Goal: Task Accomplishment & Management: Use online tool/utility

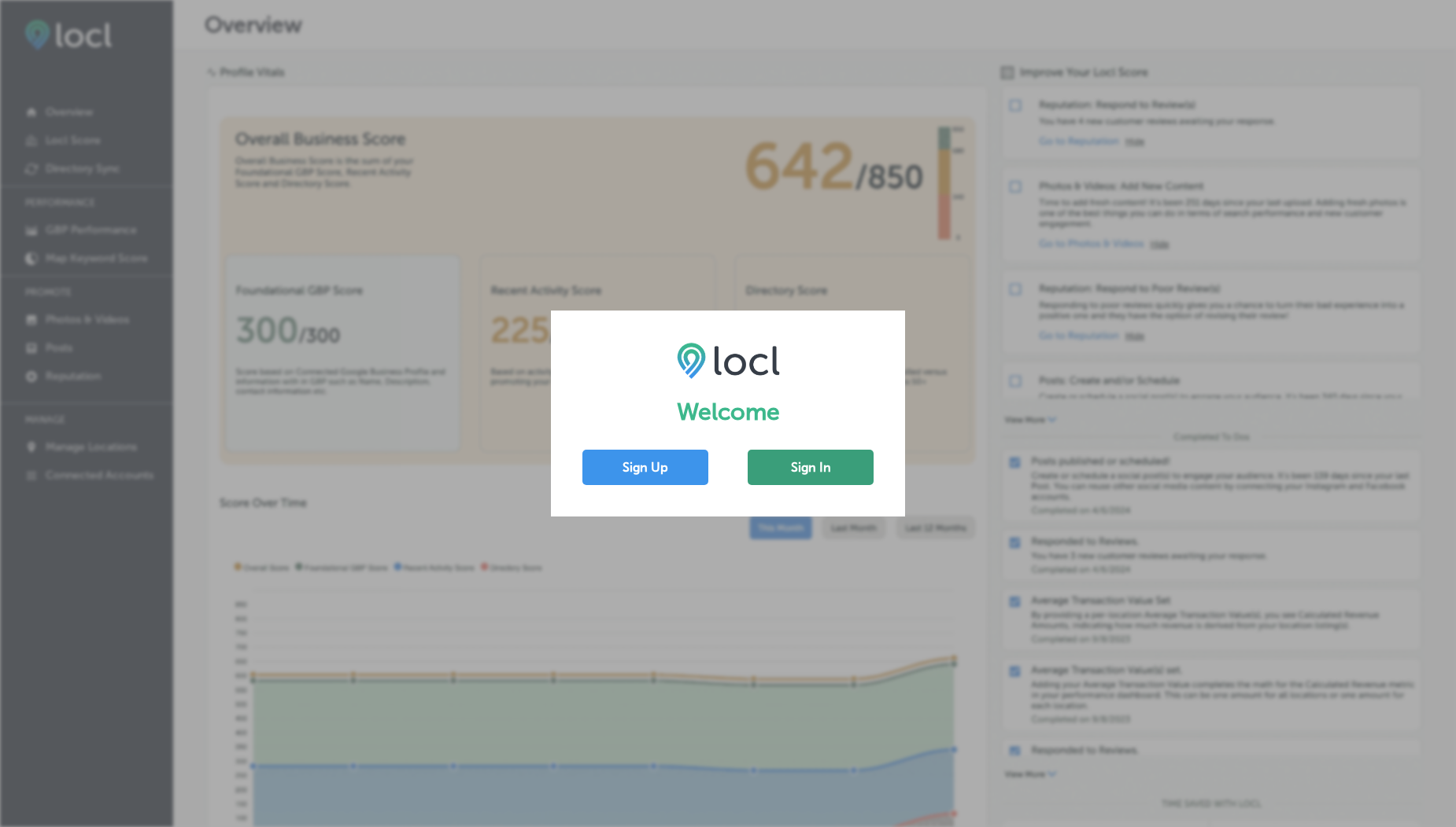
click at [810, 468] on button "Sign In" at bounding box center [810, 468] width 126 height 35
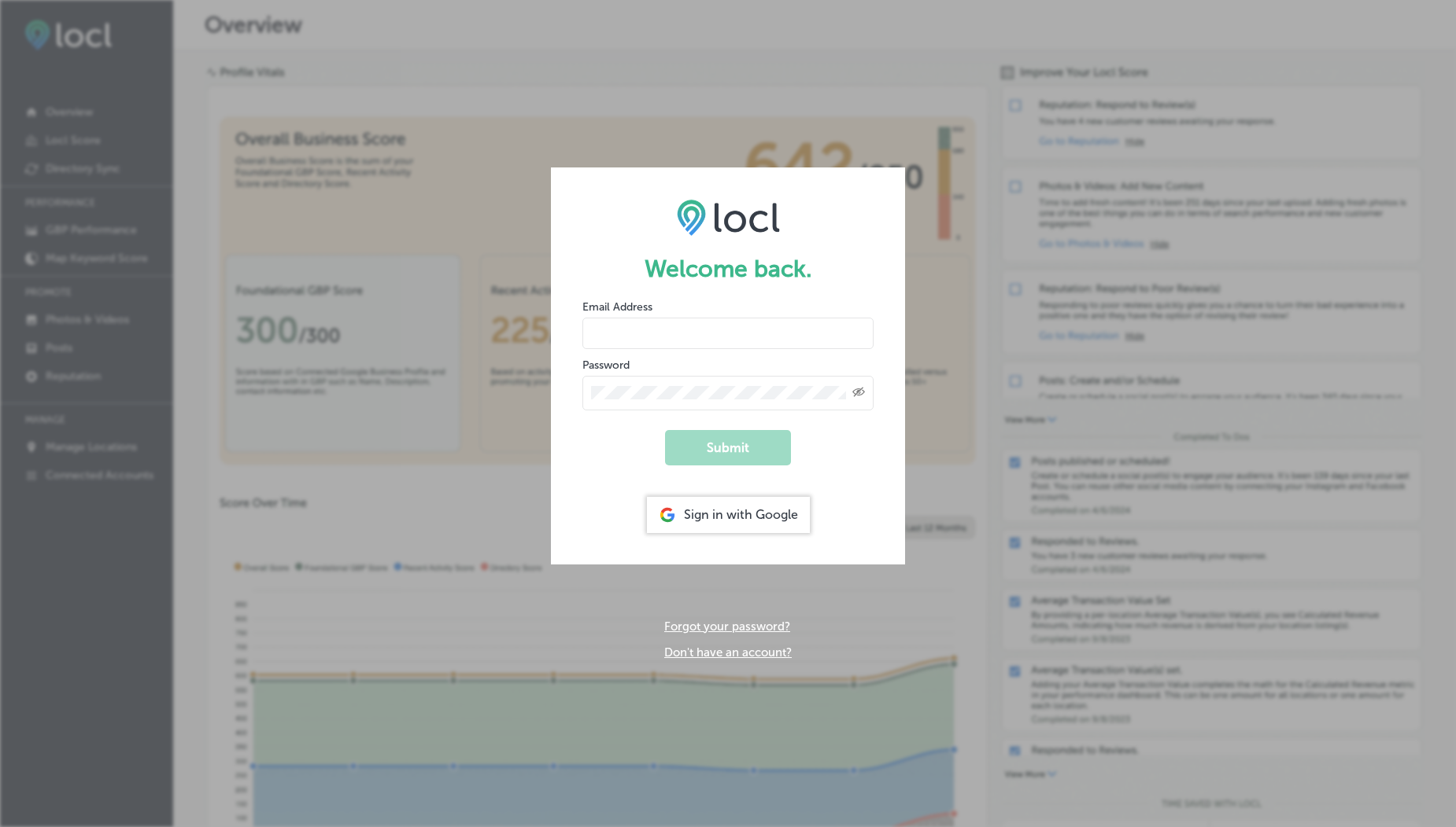
click at [662, 336] on input "email" at bounding box center [728, 333] width 291 height 31
click at [709, 333] on input "[EMAIL_ADDRESS][DOMAIN_NAME]" at bounding box center [728, 333] width 291 height 31
click at [709, 444] on button "Submit" at bounding box center [728, 448] width 126 height 35
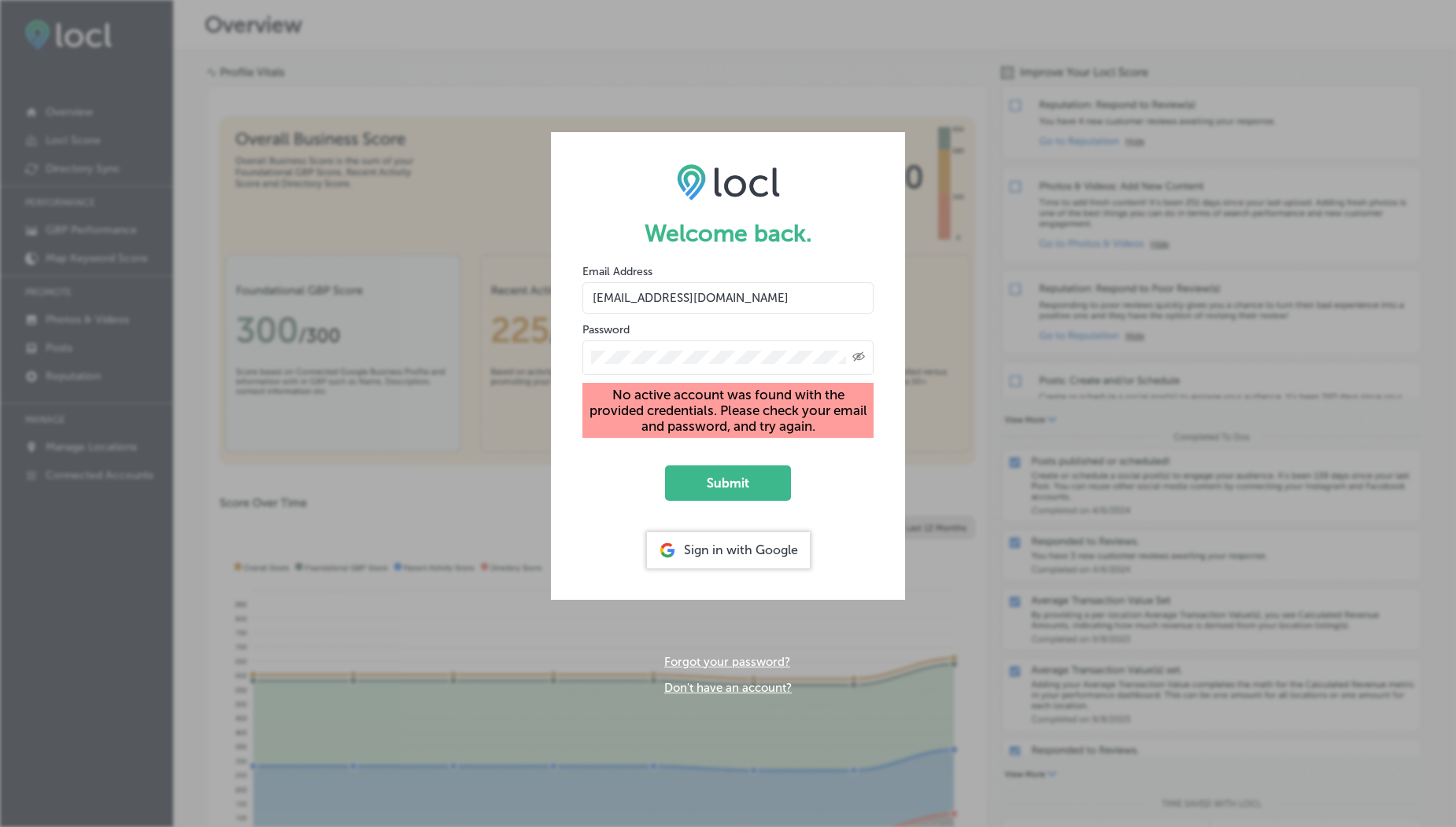
click at [852, 364] on span "Created with Sketch." at bounding box center [858, 357] width 12 height 14
drag, startPoint x: 690, startPoint y: 303, endPoint x: 805, endPoint y: 310, distance: 115.2
click at [805, 310] on input "[EMAIL_ADDRESS][DOMAIN_NAME]" at bounding box center [728, 298] width 291 height 31
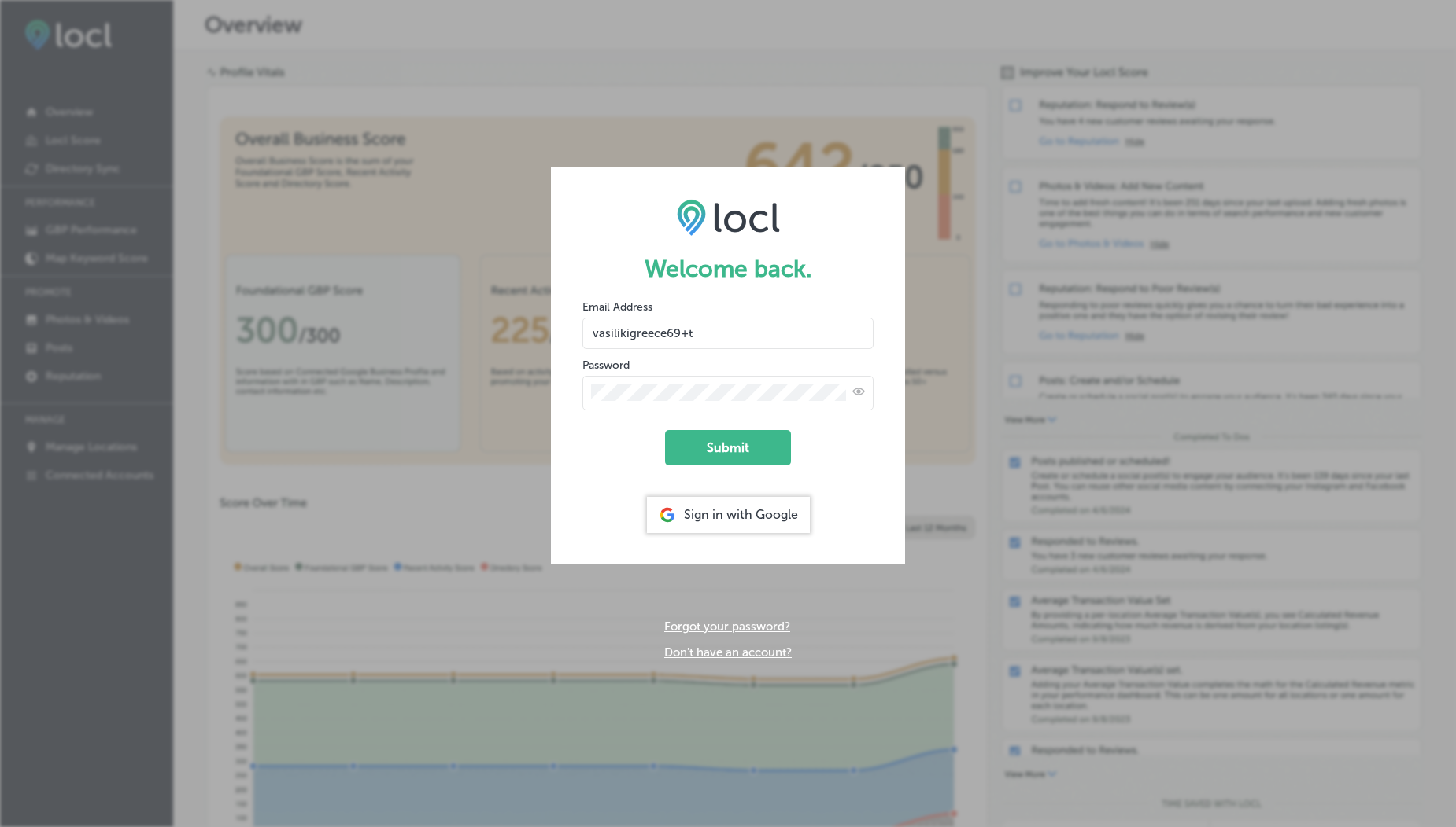
click at [742, 330] on input "vasilikigreece69+t" at bounding box center [728, 333] width 291 height 31
type input "[EMAIL_ADDRESS][DOMAIN_NAME]"
click at [763, 446] on button "Submit" at bounding box center [728, 448] width 126 height 35
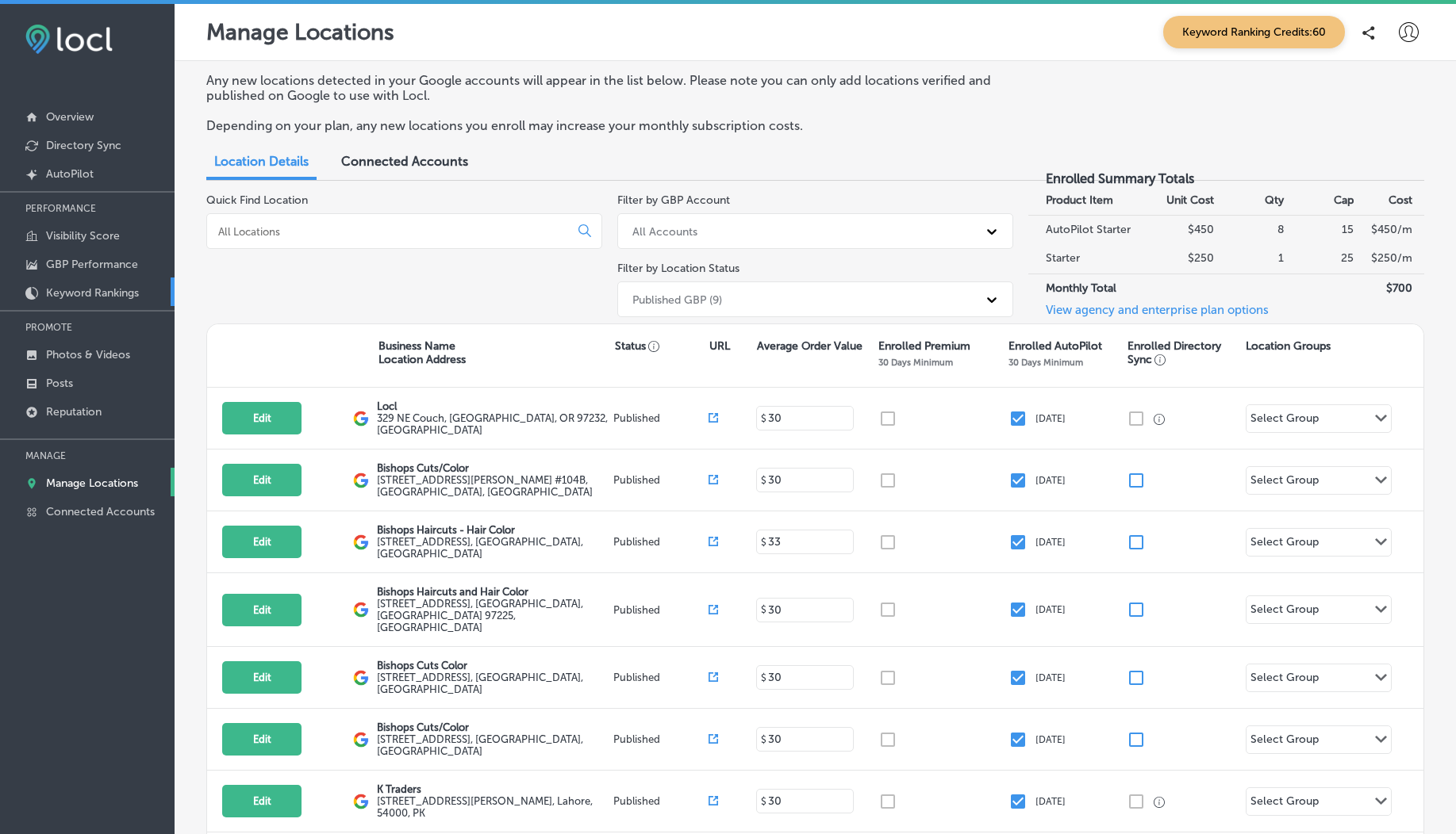
click at [90, 300] on p "Keyword Rankings" at bounding box center [92, 293] width 93 height 13
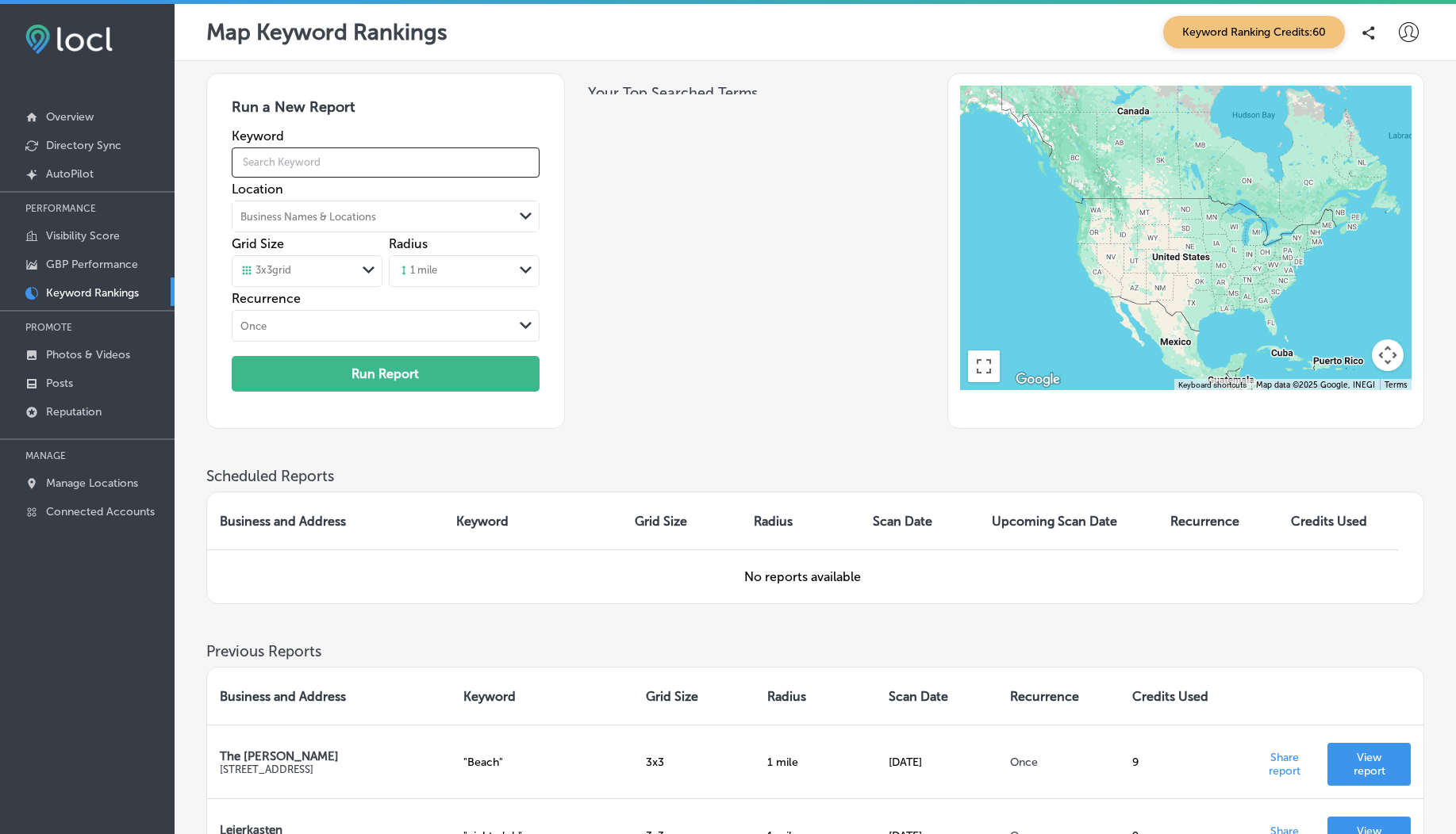
click at [362, 159] on input "text" at bounding box center [386, 162] width 308 height 44
type input "University"
click at [364, 219] on div "Business Names & Locations" at bounding box center [308, 216] width 136 height 12
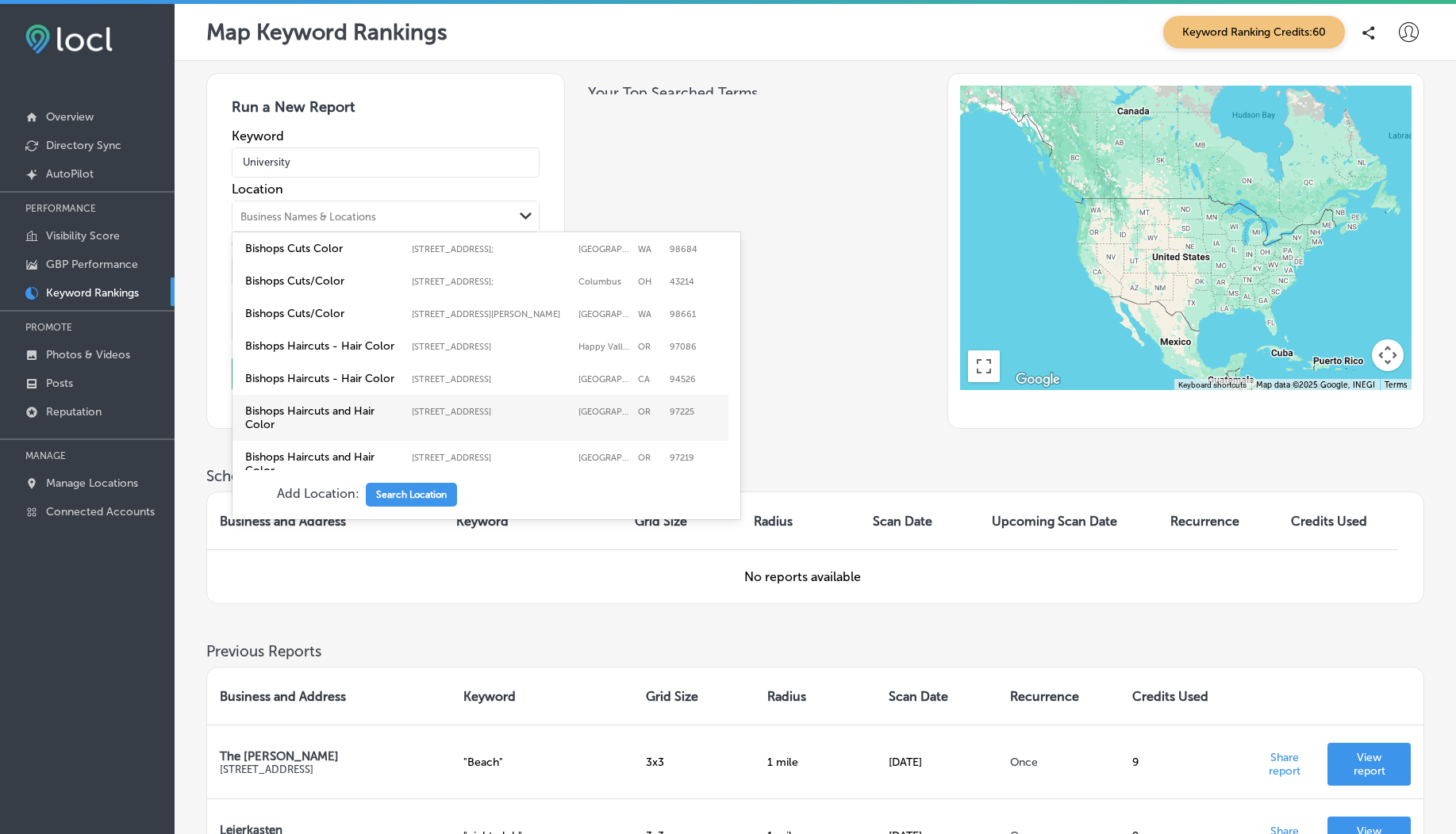
scroll to position [175, 0]
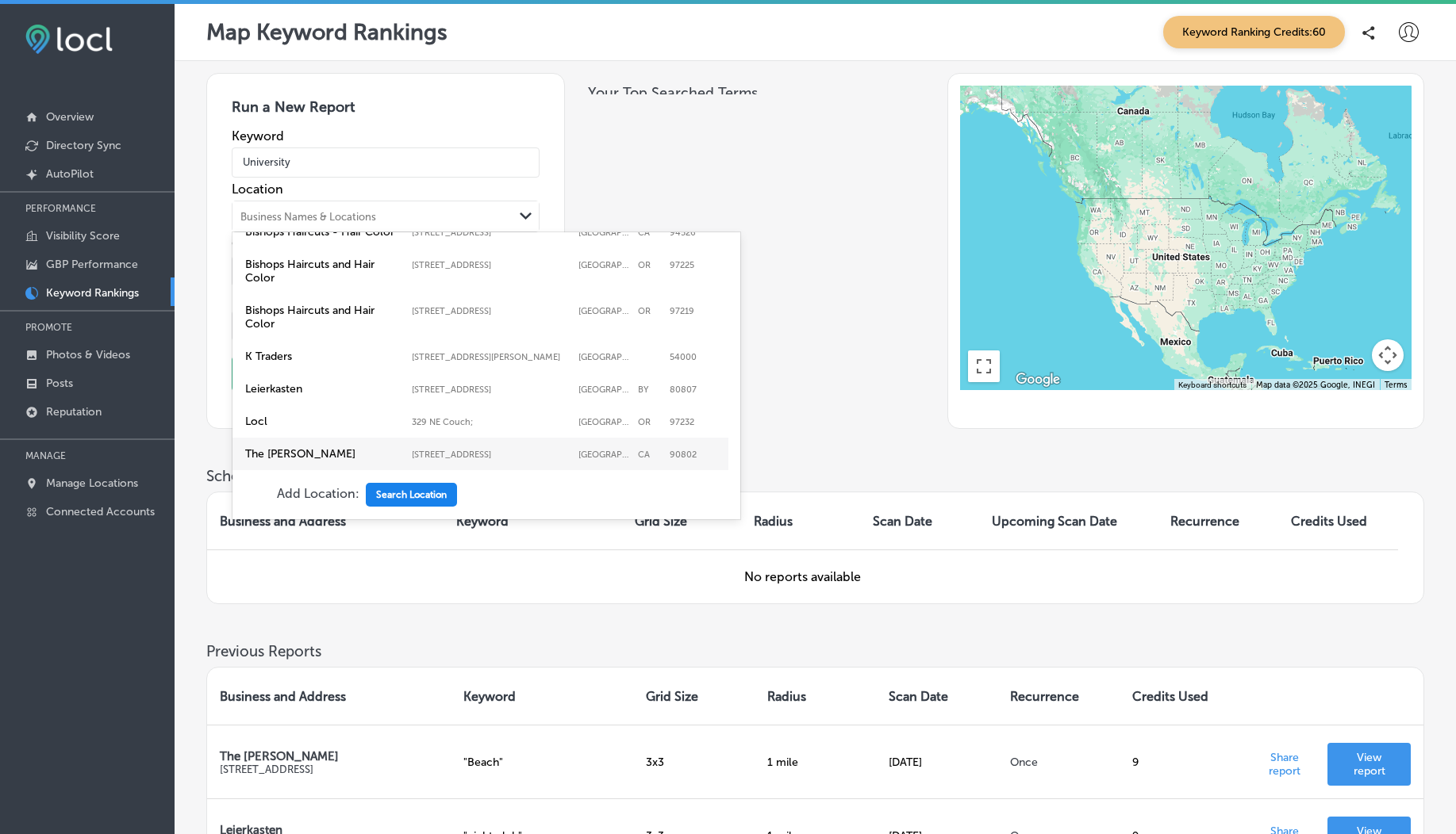
click at [419, 500] on button "Search Location" at bounding box center [412, 495] width 92 height 24
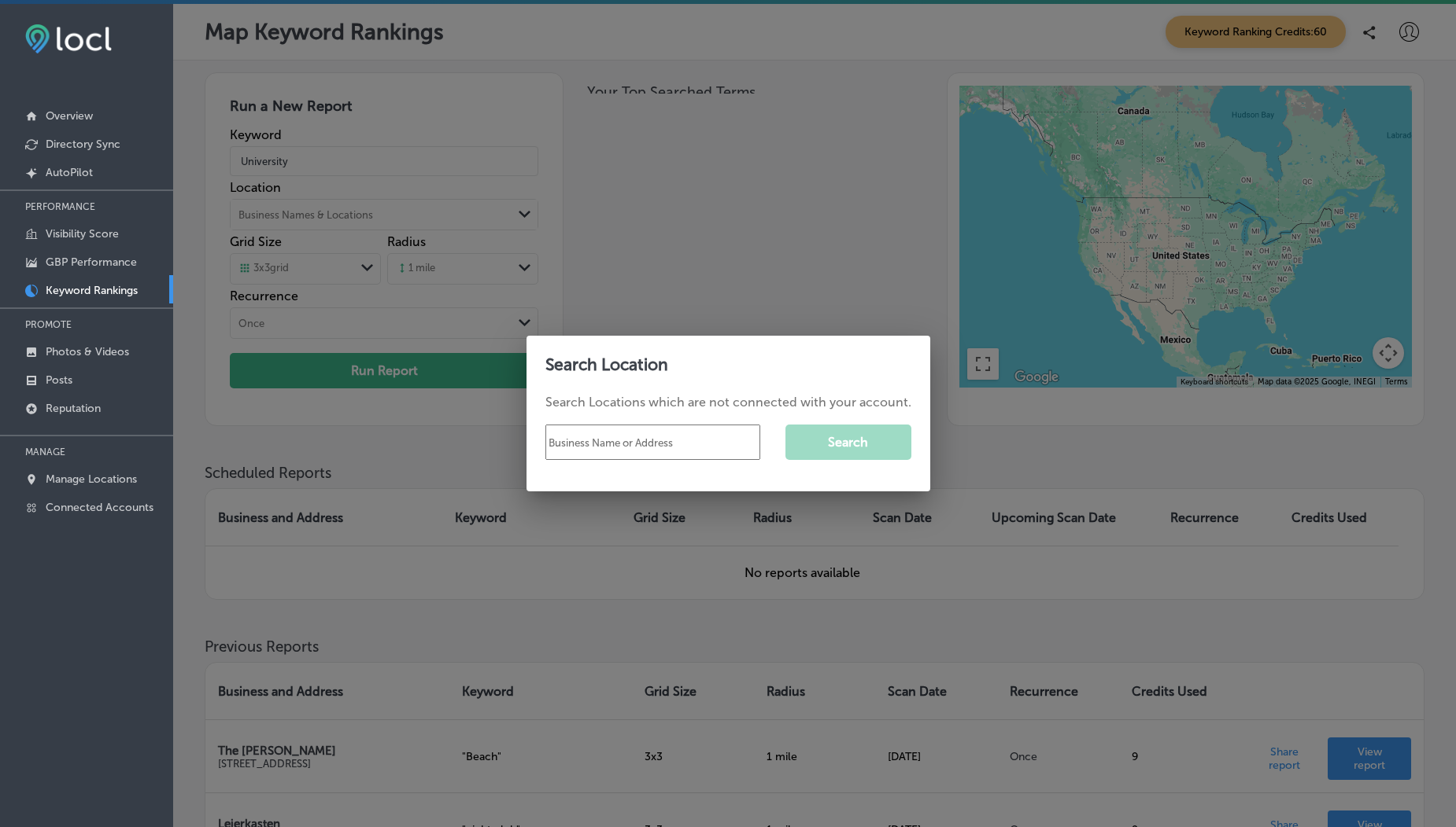
click at [588, 444] on input "text" at bounding box center [653, 442] width 214 height 35
click at [648, 452] on input "King" at bounding box center [653, 442] width 214 height 35
type input "[PERSON_NAME]"
click at [845, 437] on button "Search" at bounding box center [848, 442] width 126 height 35
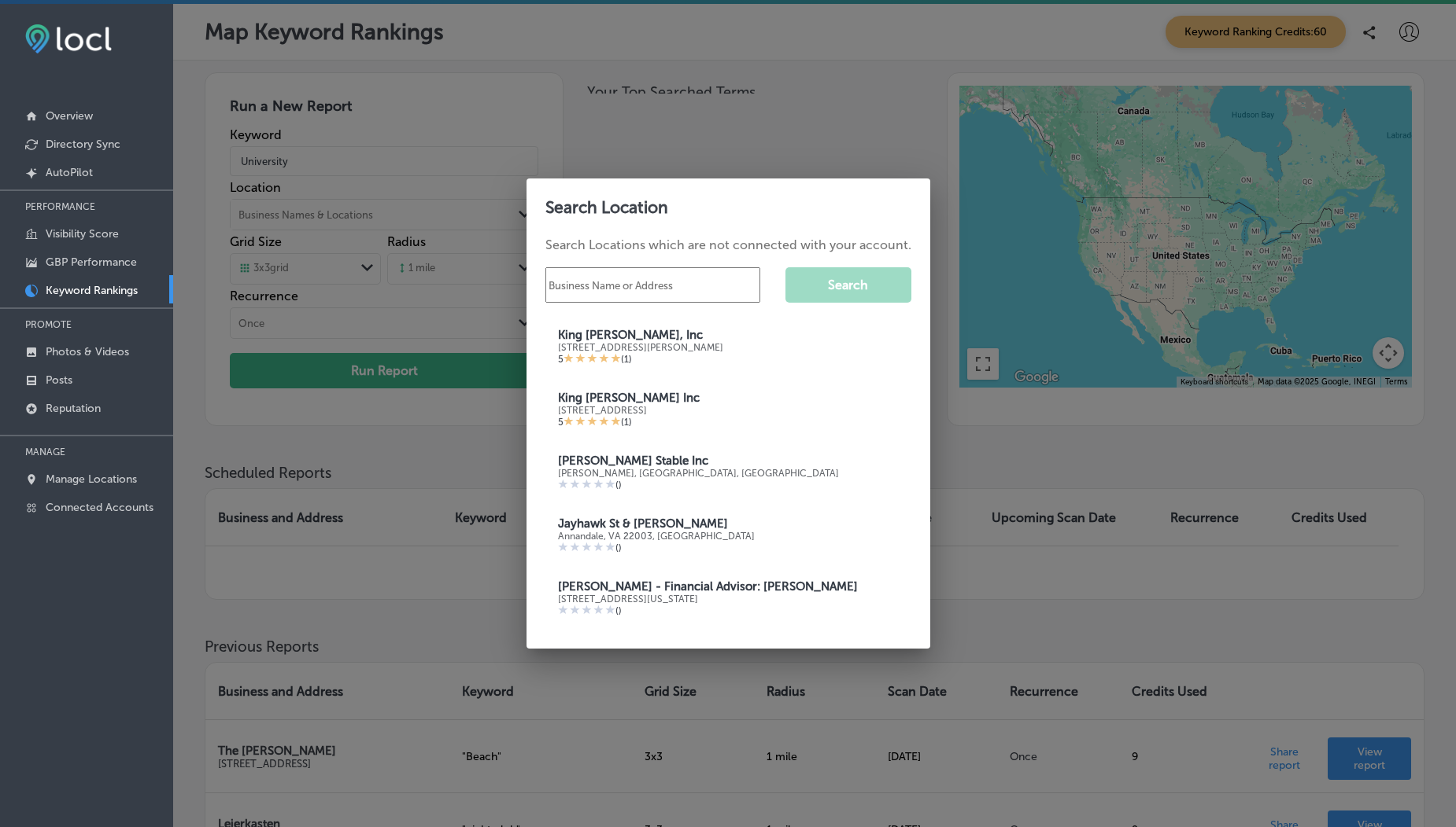
click at [657, 283] on input "text" at bounding box center [653, 284] width 214 height 35
type input "univetsity"
click at [851, 292] on button "Search" at bounding box center [848, 284] width 126 height 35
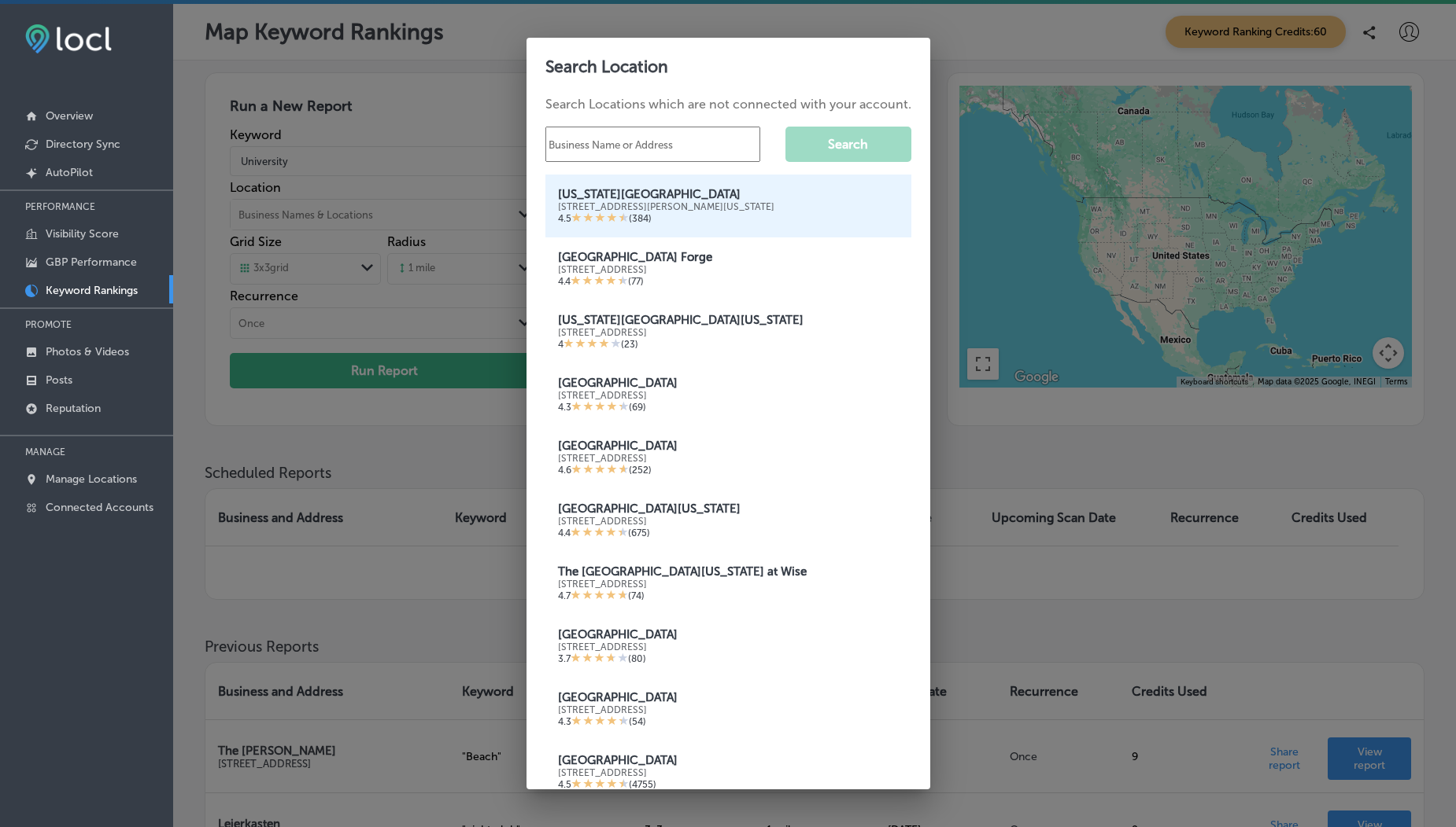
click at [674, 214] on div "4.5 ( 384 )" at bounding box center [728, 218] width 341 height 12
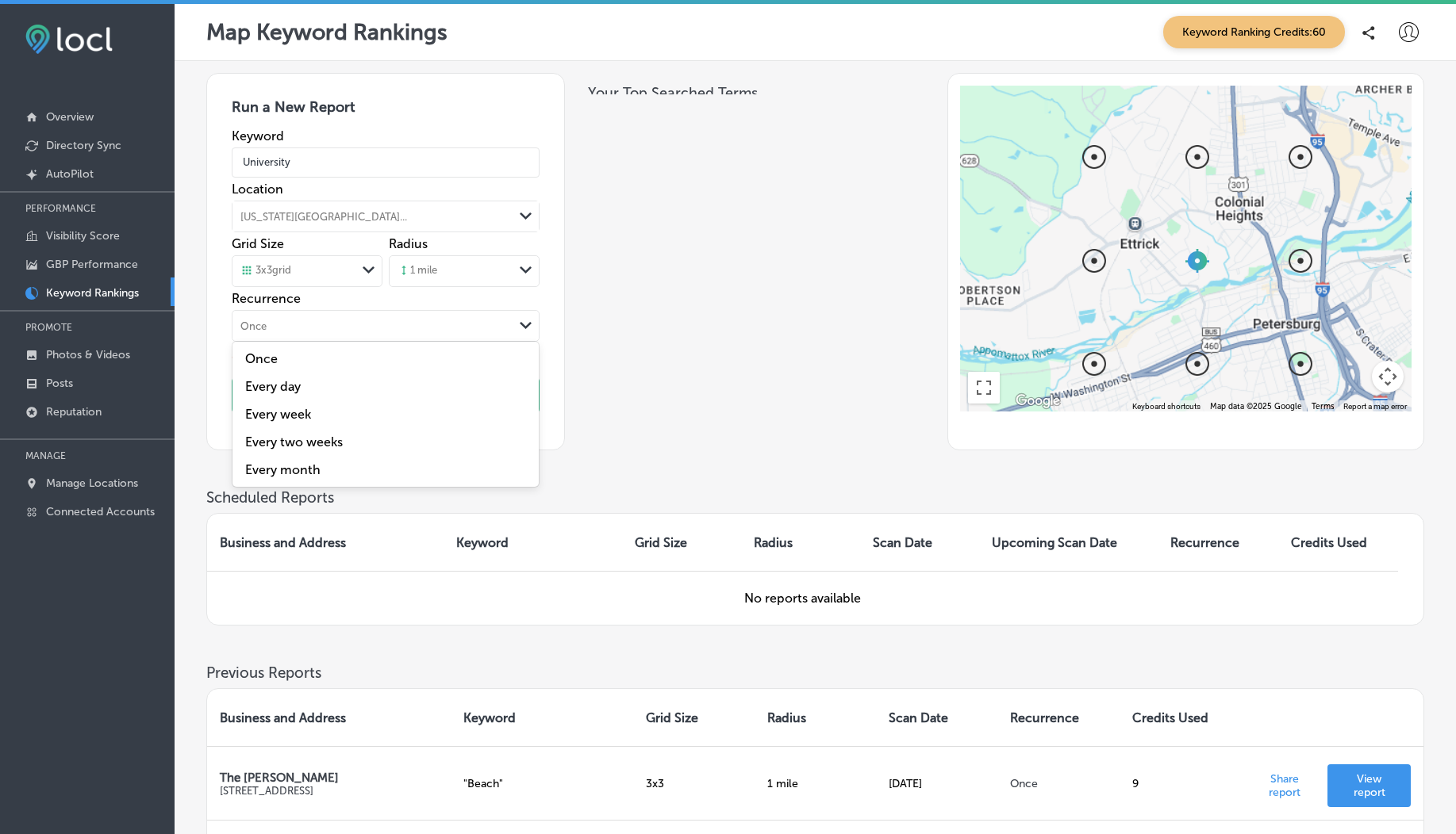
click at [390, 329] on div "Once" at bounding box center [373, 326] width 281 height 17
click at [376, 362] on label "Once" at bounding box center [385, 359] width 287 height 15
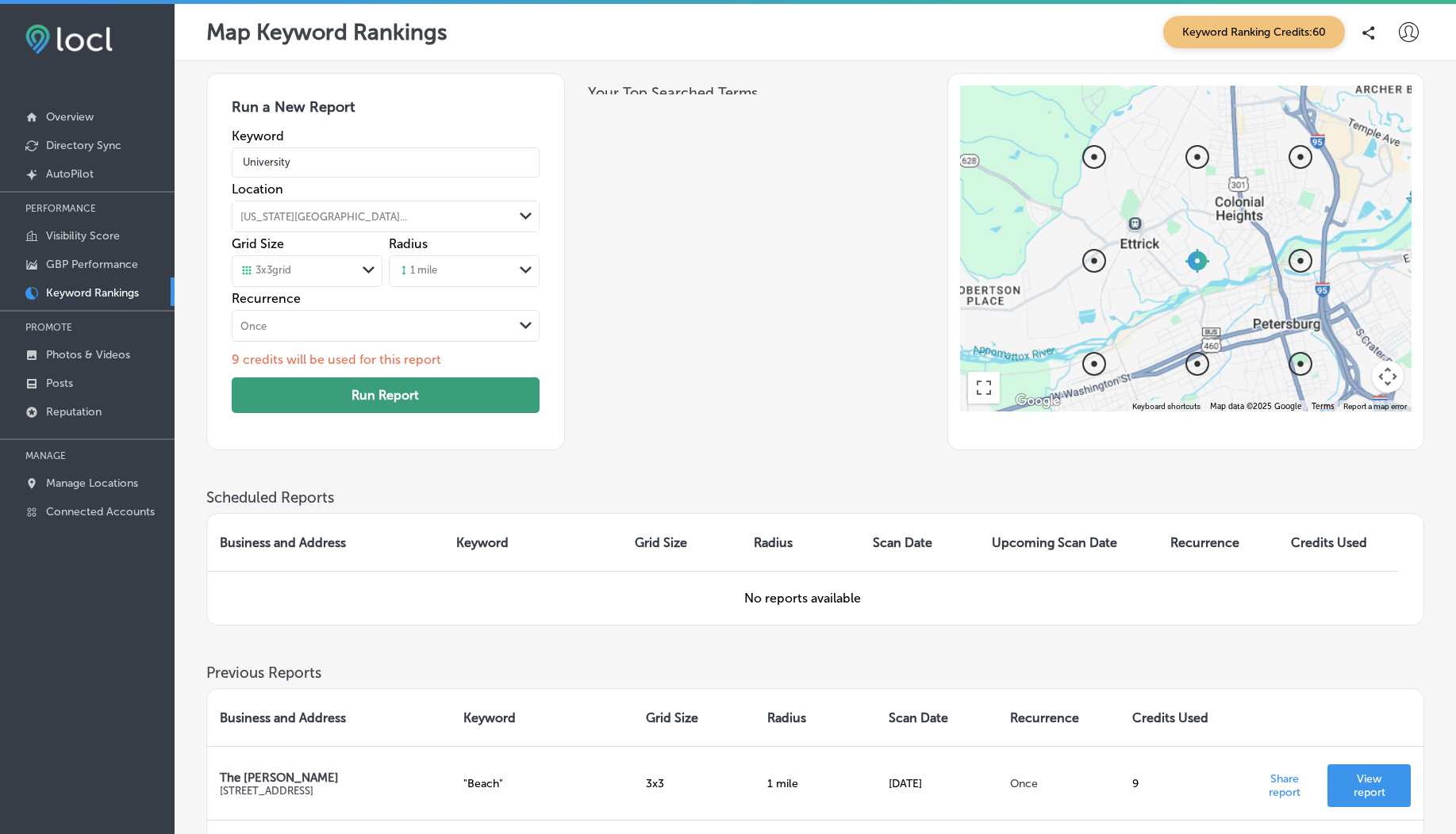
click at [374, 400] on button "Run Report" at bounding box center [386, 395] width 308 height 36
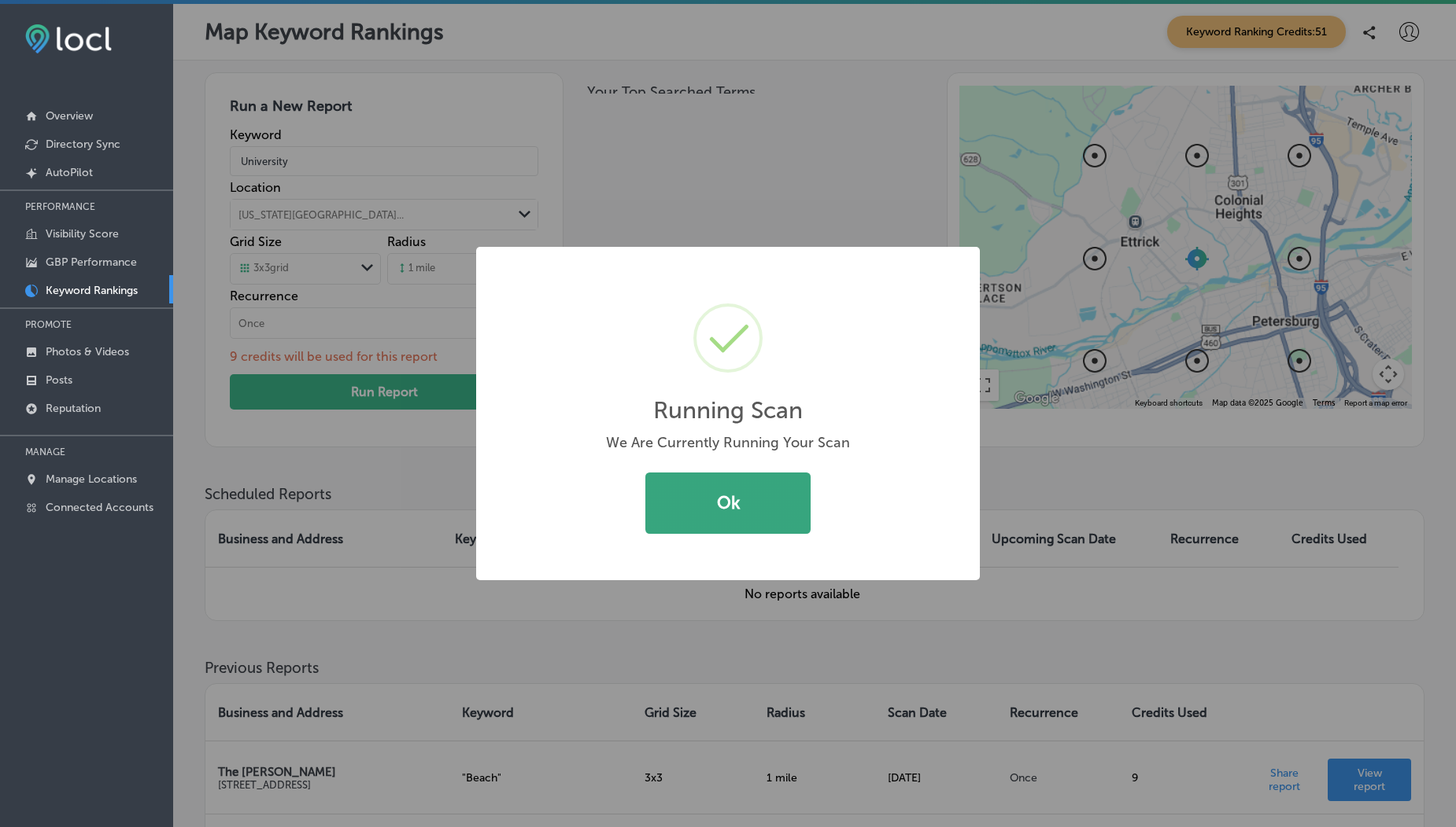
click at [682, 487] on button "Ok" at bounding box center [728, 503] width 165 height 61
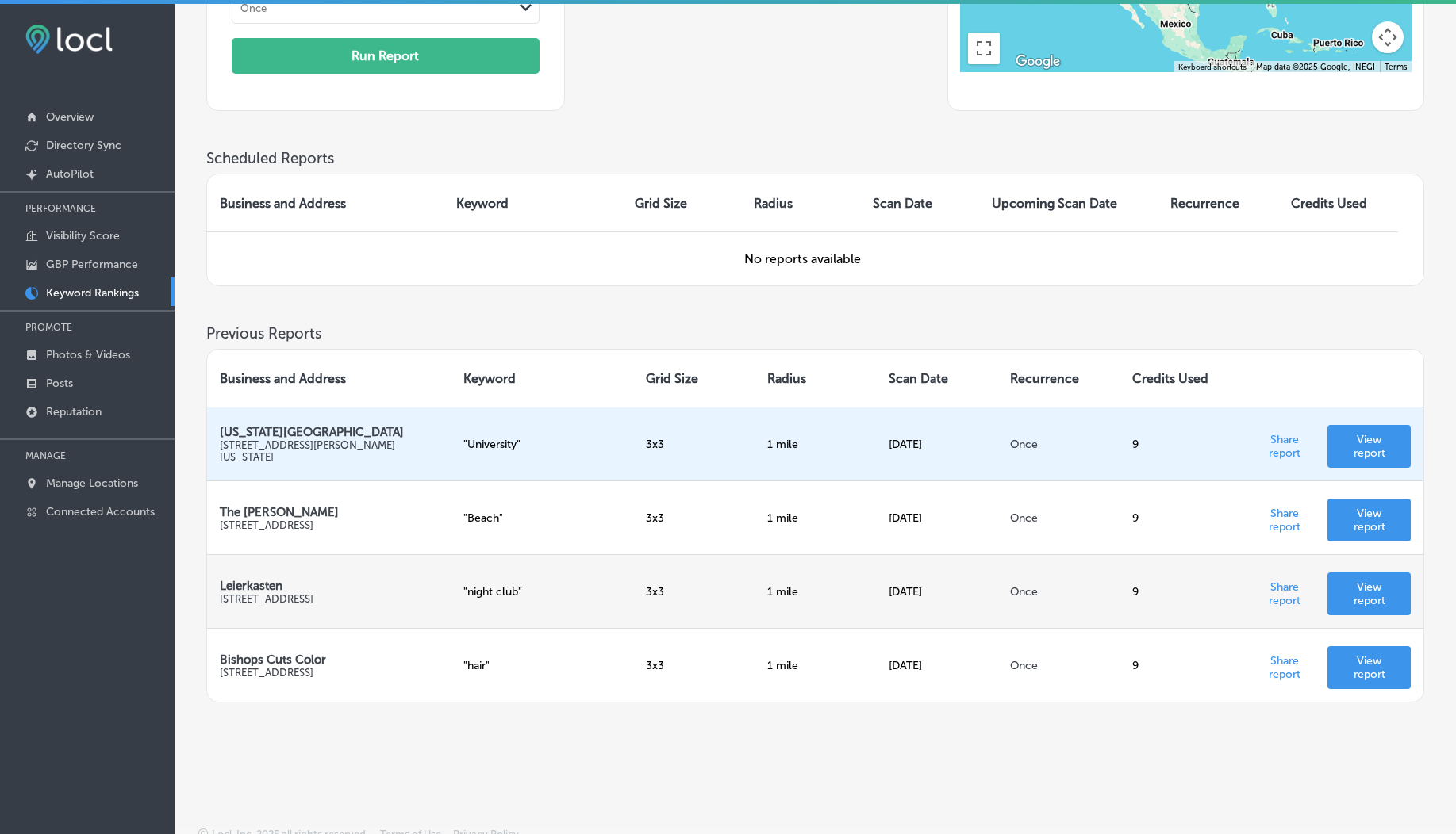
scroll to position [328, 0]
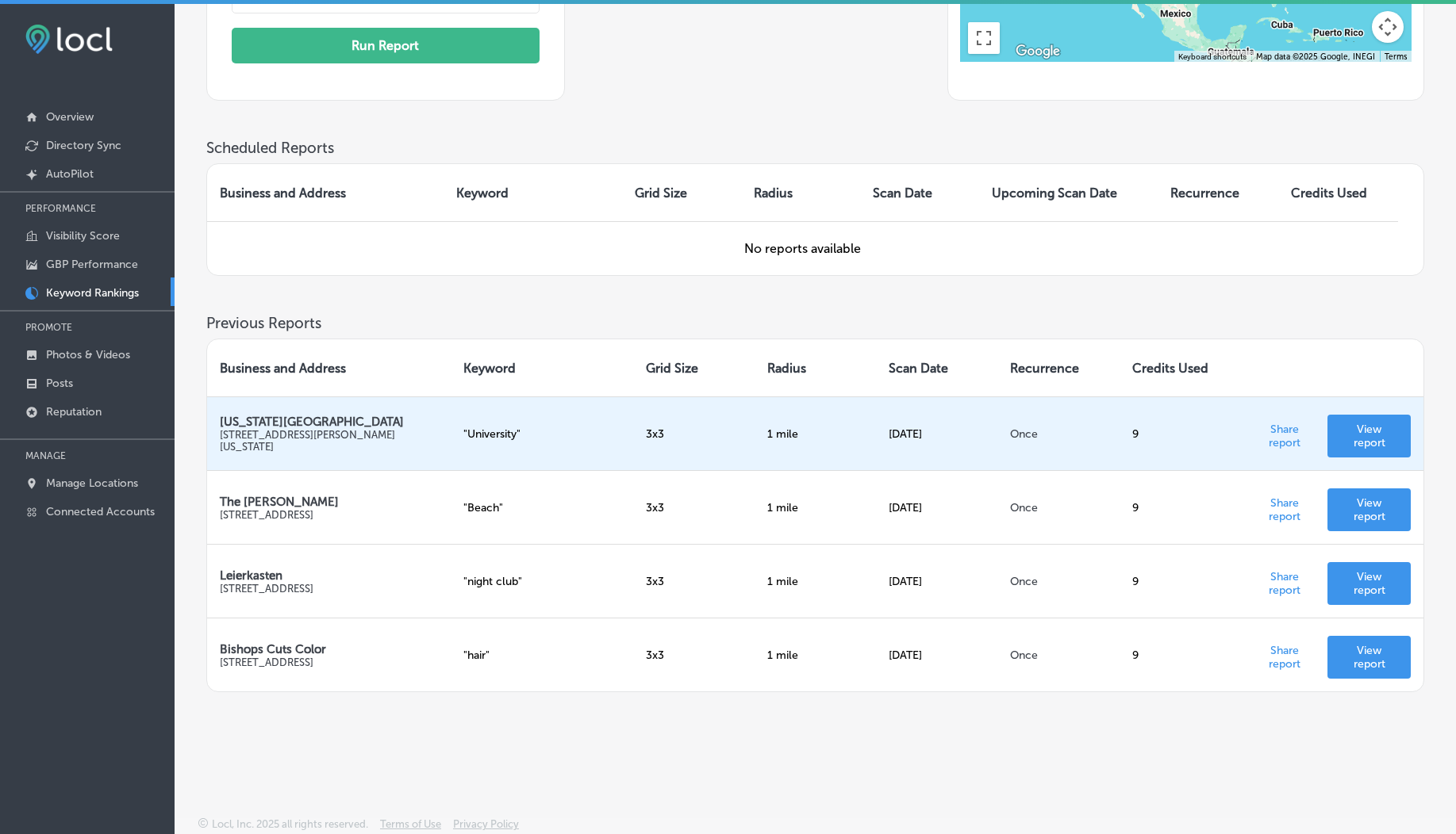
click at [1354, 428] on p "View report" at bounding box center [1369, 436] width 58 height 27
